Goal: Task Accomplishment & Management: Manage account settings

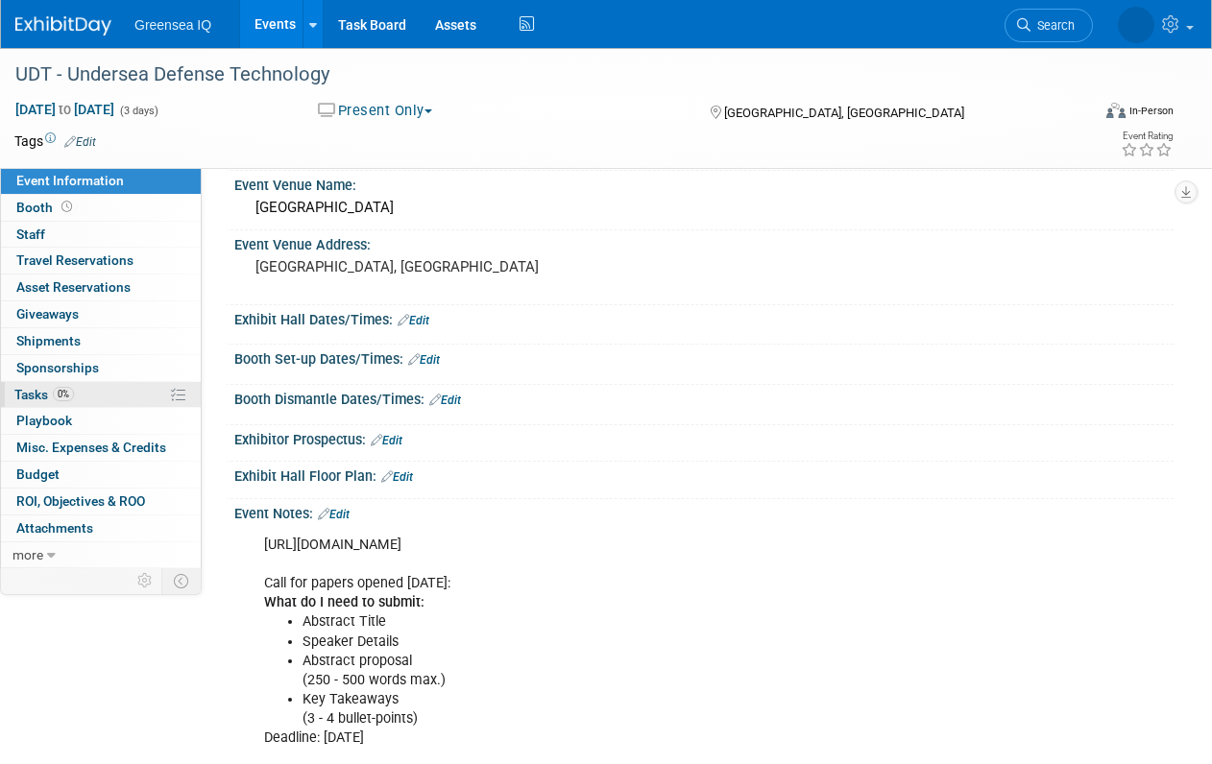
click at [36, 393] on span "Tasks 0%" at bounding box center [44, 394] width 60 height 15
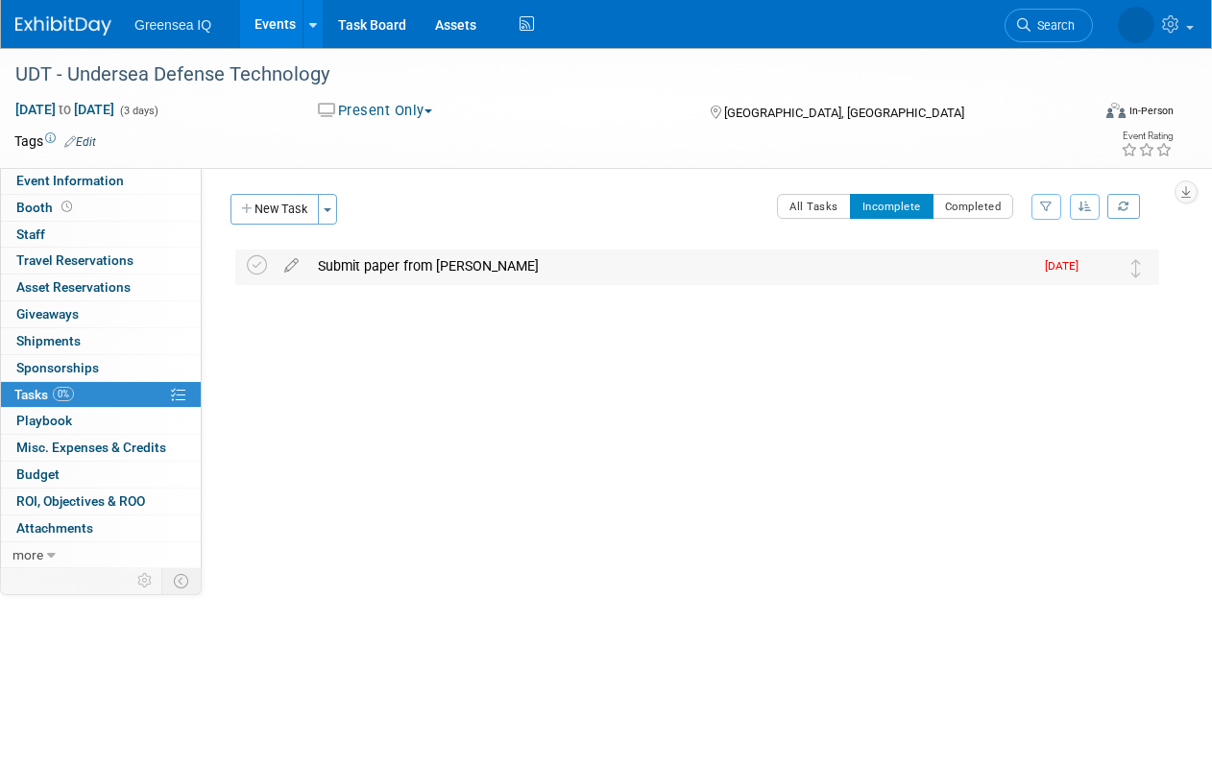
click at [539, 265] on div "Submit paper from [PERSON_NAME]" at bounding box center [670, 266] width 725 height 33
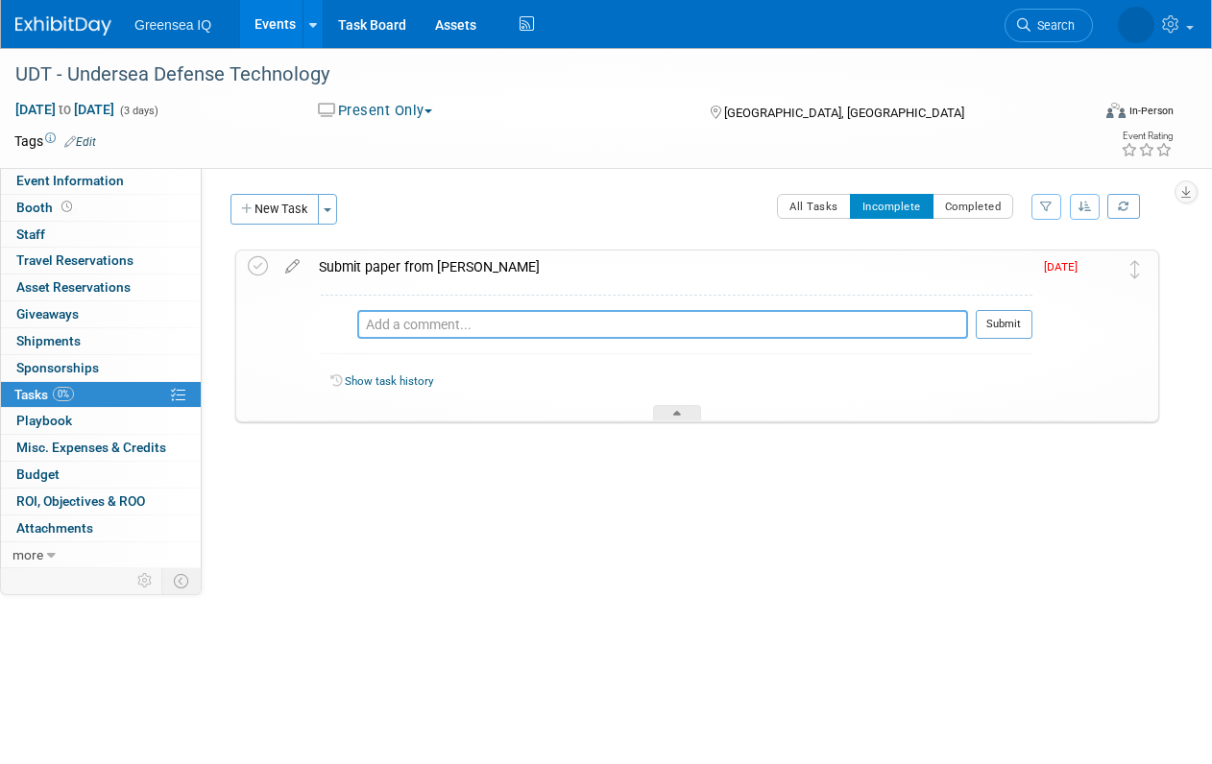
click at [381, 327] on textarea at bounding box center [662, 324] width 611 height 29
paste textarea "Lore ipsumdolorsi ametcons adi elitsedd eius te incididunt utlaboreetdo ma aliq…"
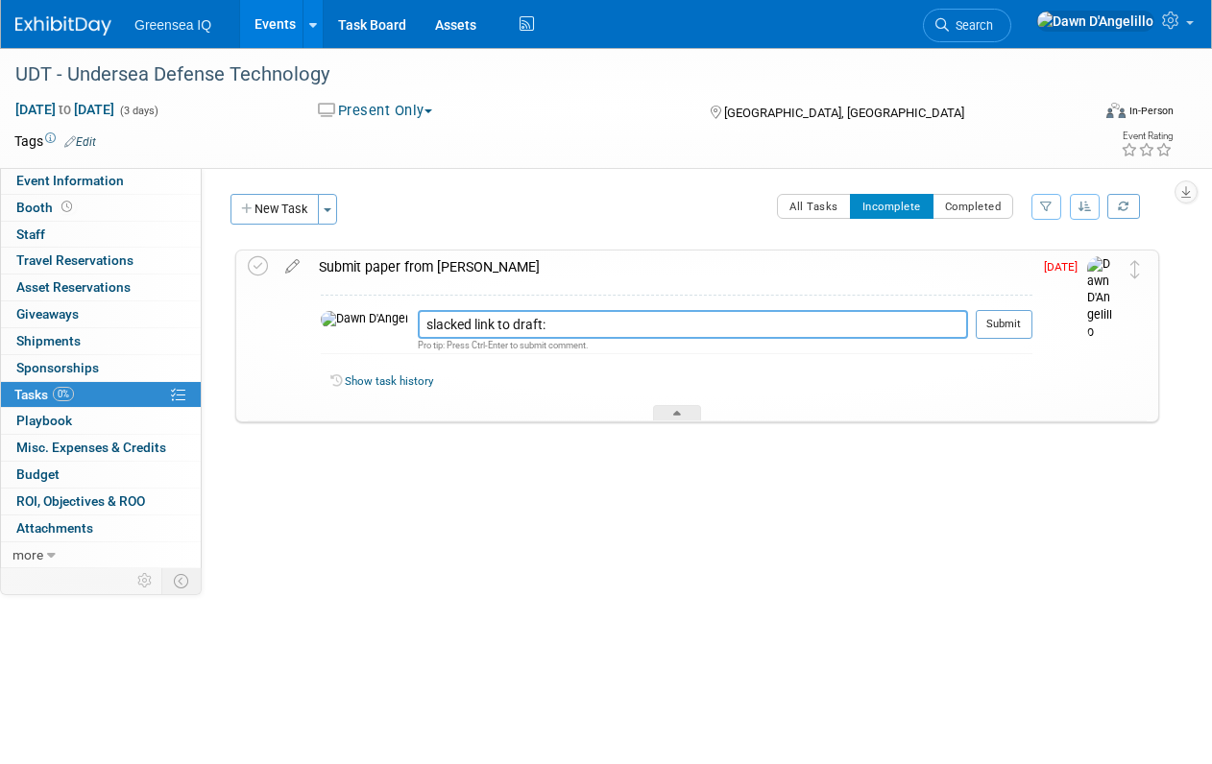
paste textarea "[URL][DOMAIN_NAME]"
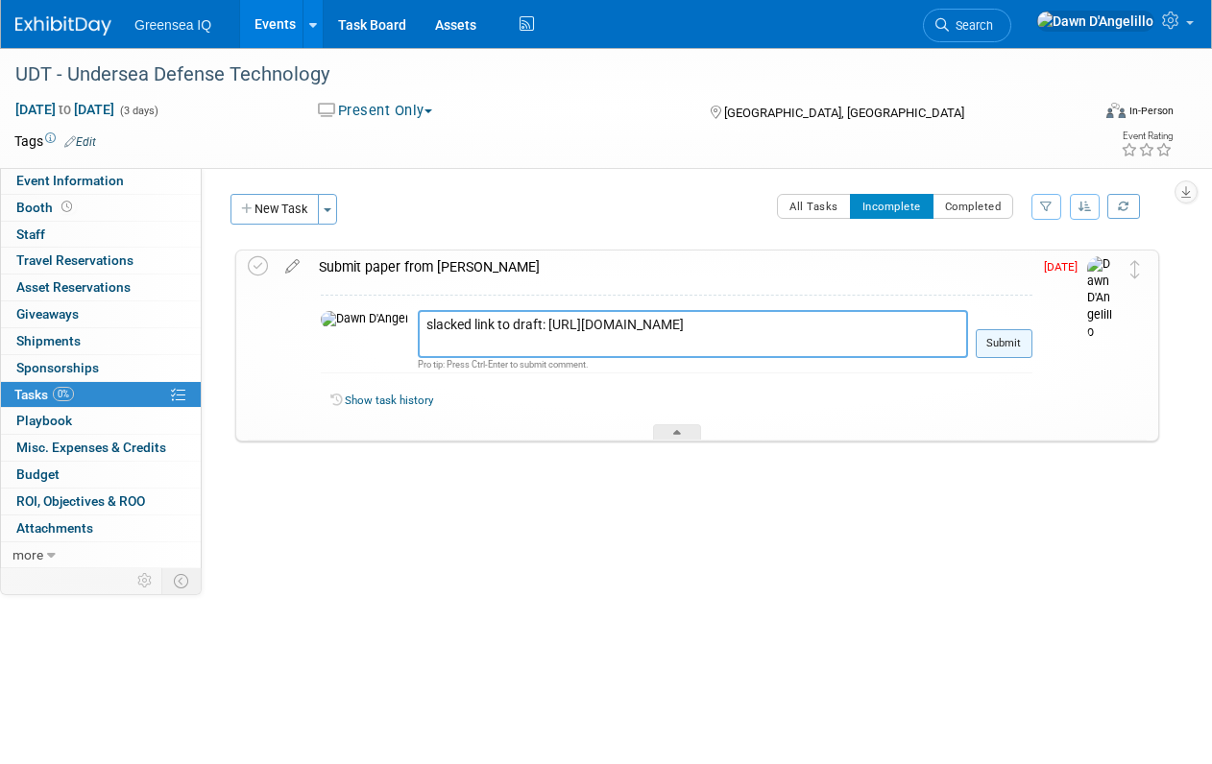
type textarea "slacked link to draft: [URL][DOMAIN_NAME]"
click at [1013, 345] on button "Submit" at bounding box center [1004, 343] width 57 height 29
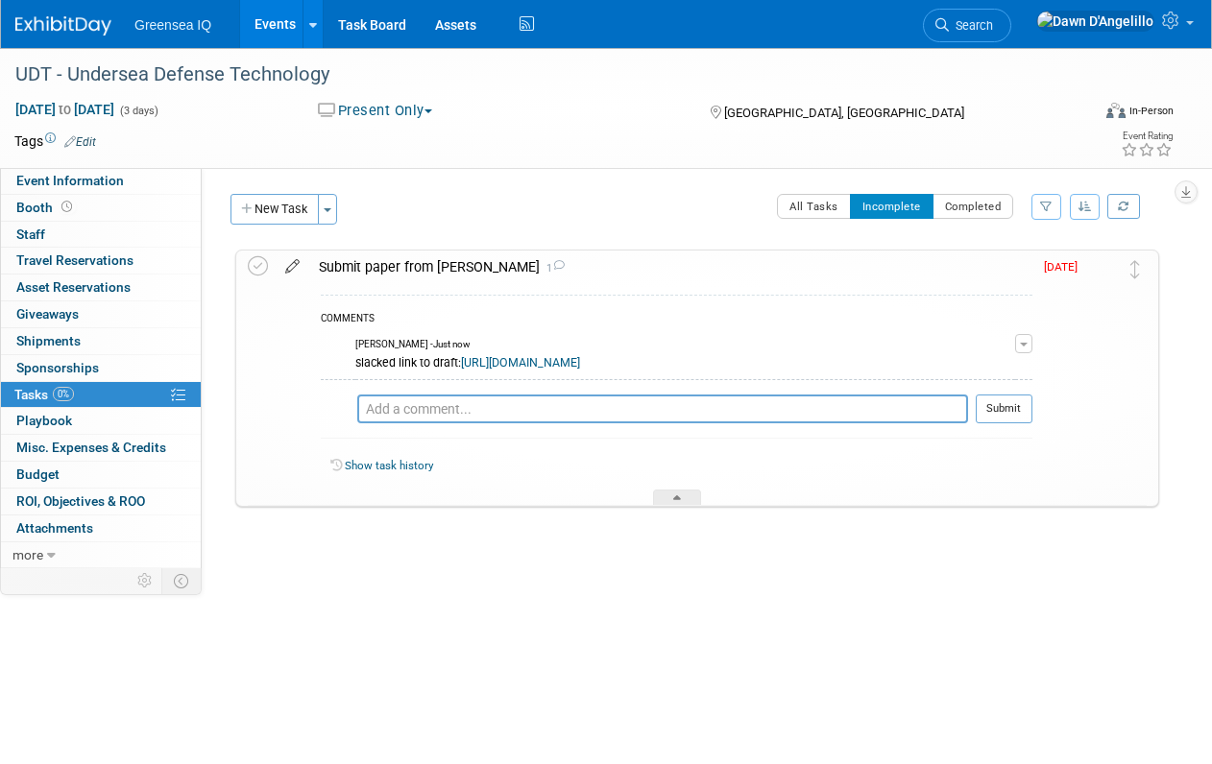
click at [292, 266] on icon at bounding box center [293, 263] width 34 height 24
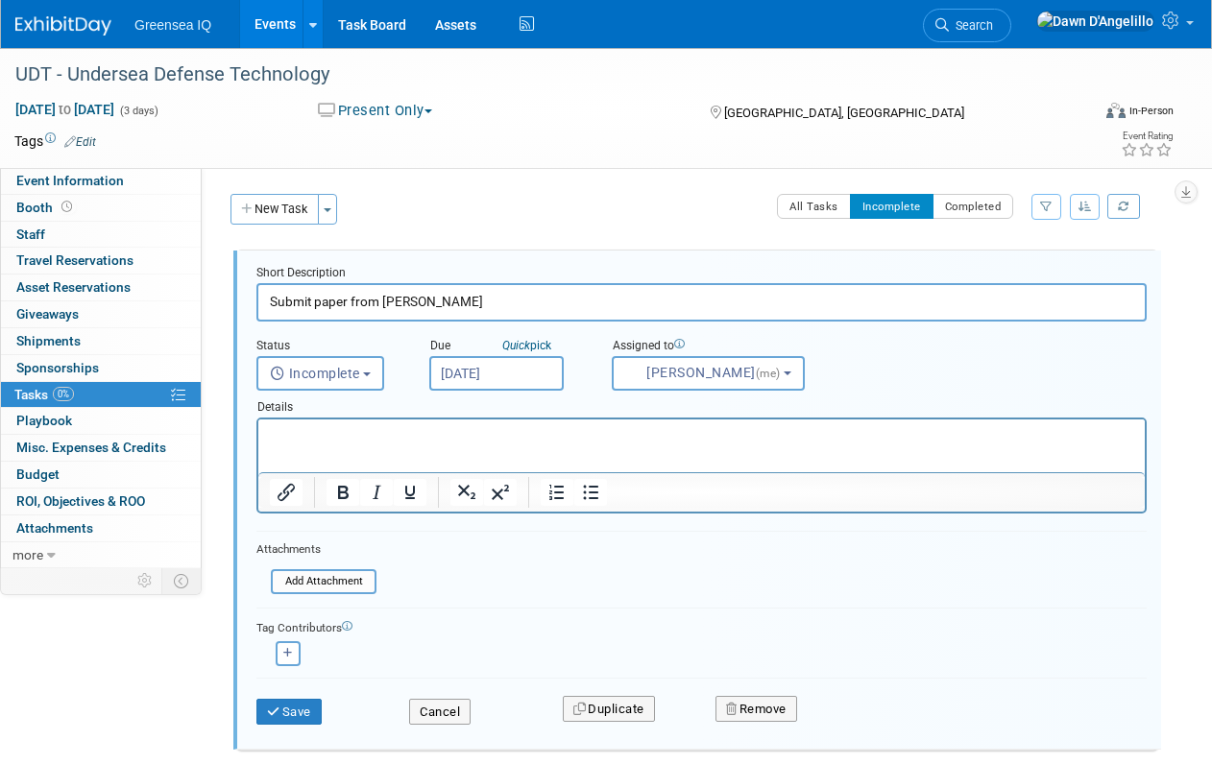
click at [511, 373] on input "Sep 3, 2025" at bounding box center [496, 373] width 134 height 35
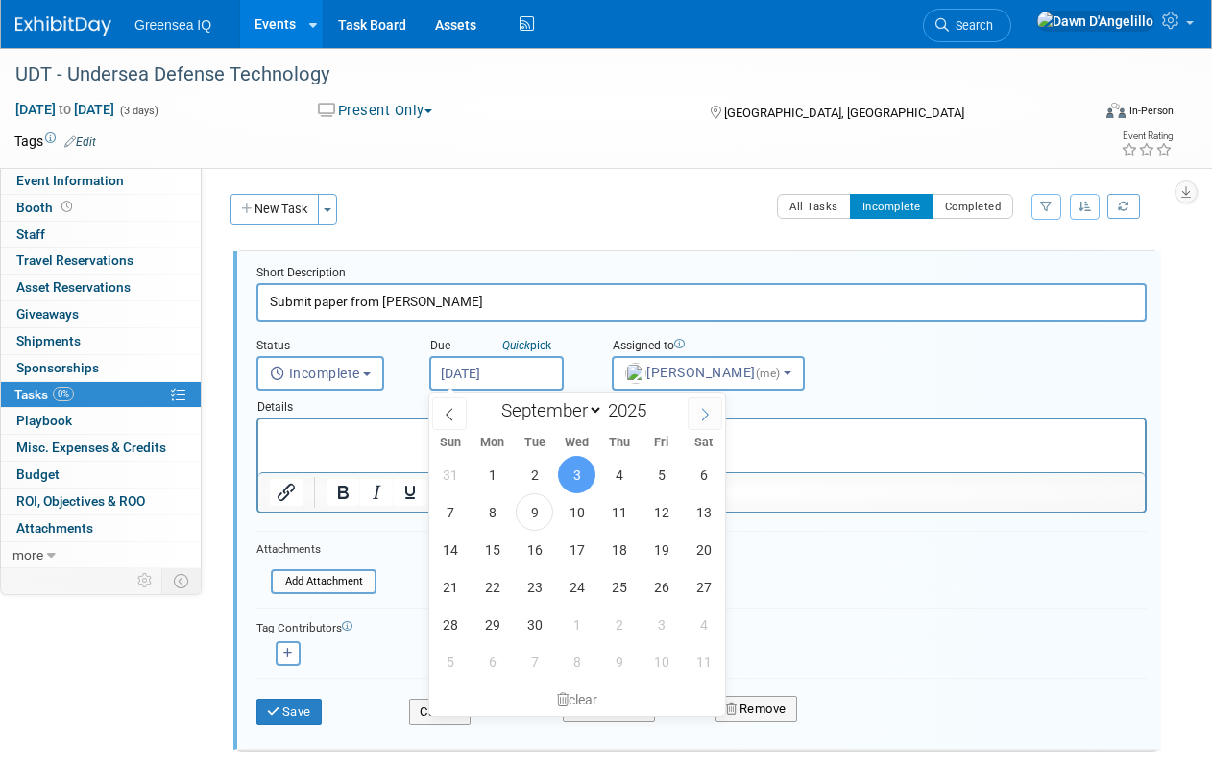
click at [703, 415] on icon at bounding box center [704, 414] width 13 height 13
select select "9"
click at [617, 473] on span "2" at bounding box center [618, 474] width 37 height 37
type input "Oct 2, 2025"
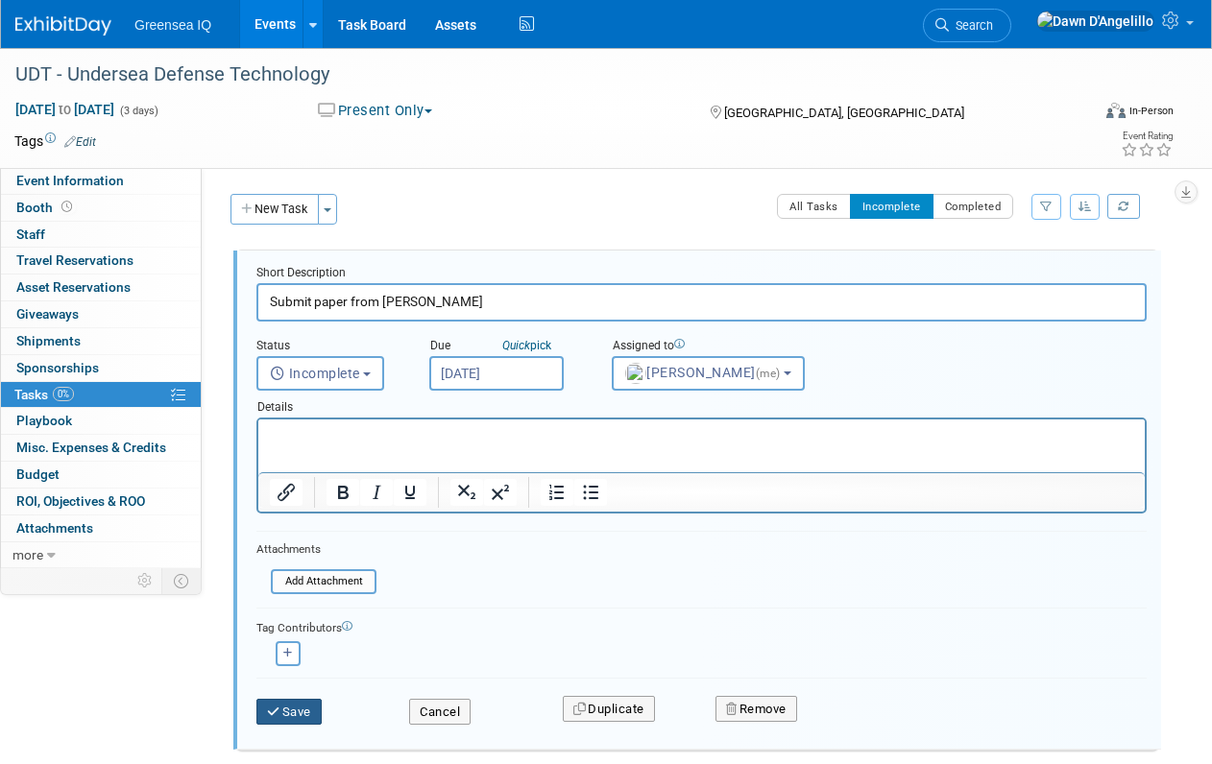
click at [294, 713] on button "Save" at bounding box center [288, 712] width 65 height 27
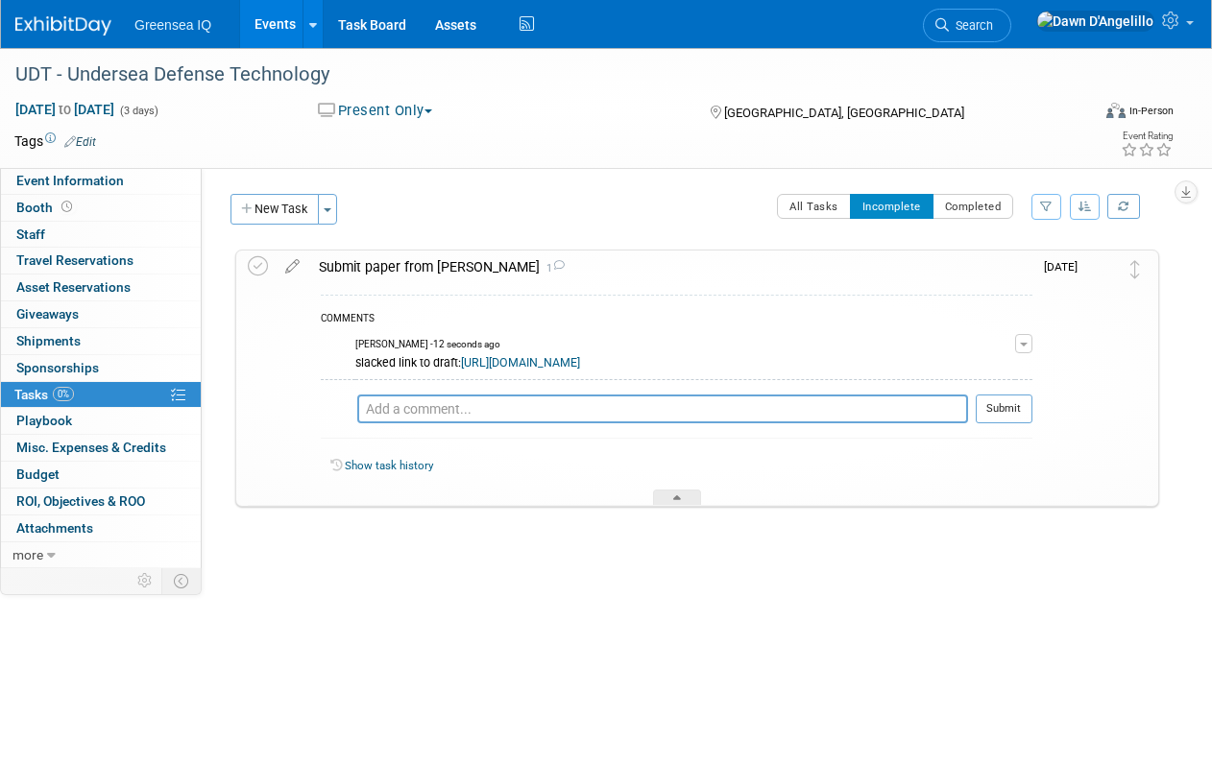
click at [275, 20] on link "Events" at bounding box center [275, 24] width 70 height 48
